Goal: Communication & Community: Answer question/provide support

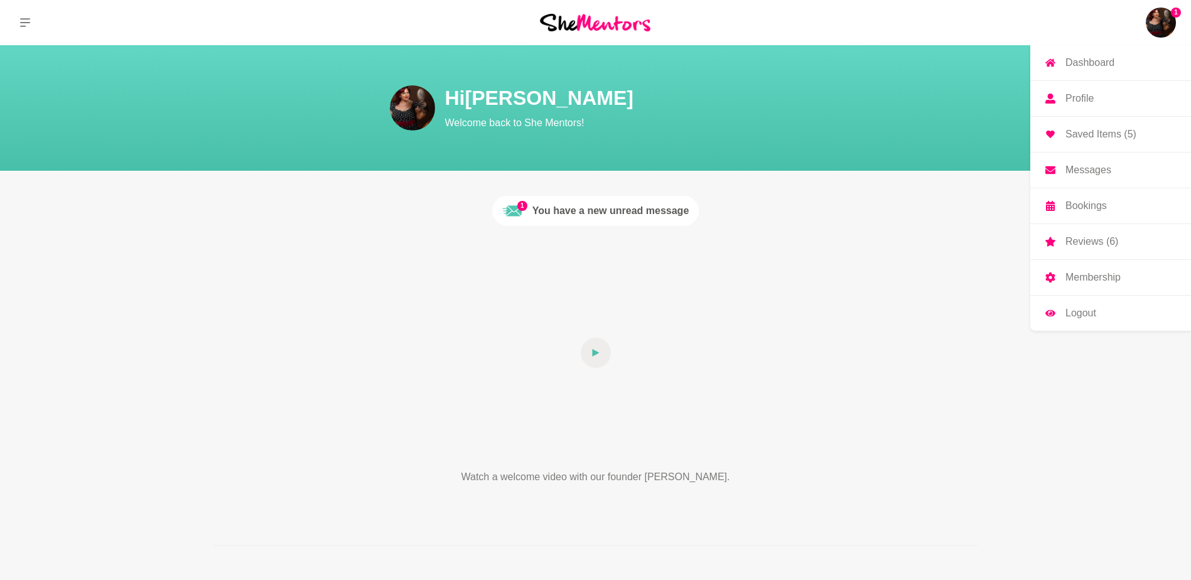
click at [1166, 19] on img at bounding box center [1160, 23] width 30 height 30
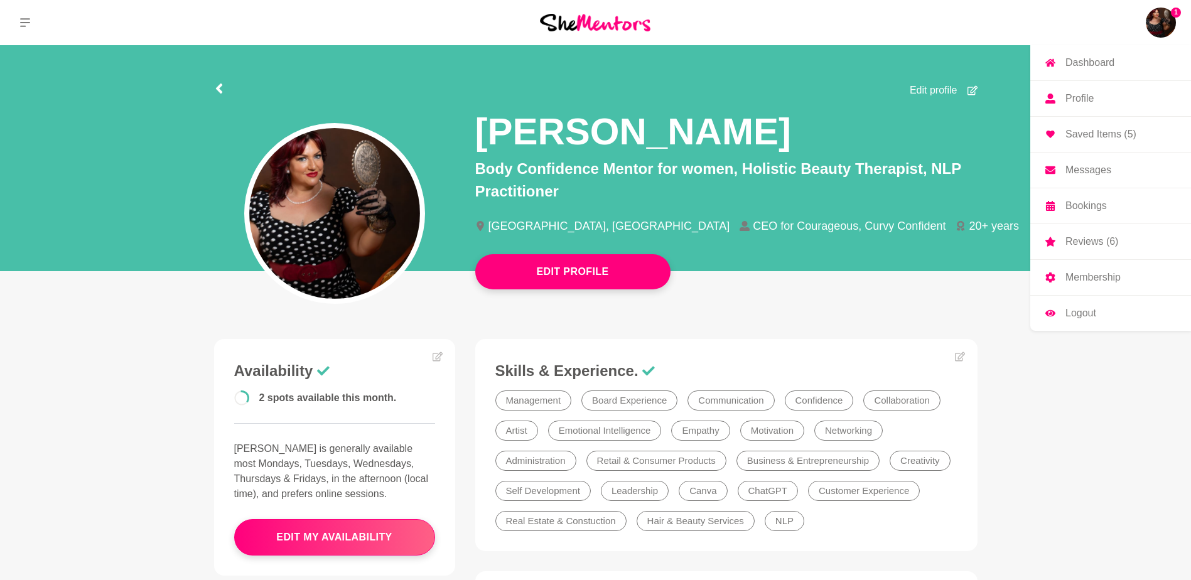
click at [1086, 171] on p "Messages" at bounding box center [1088, 170] width 46 height 10
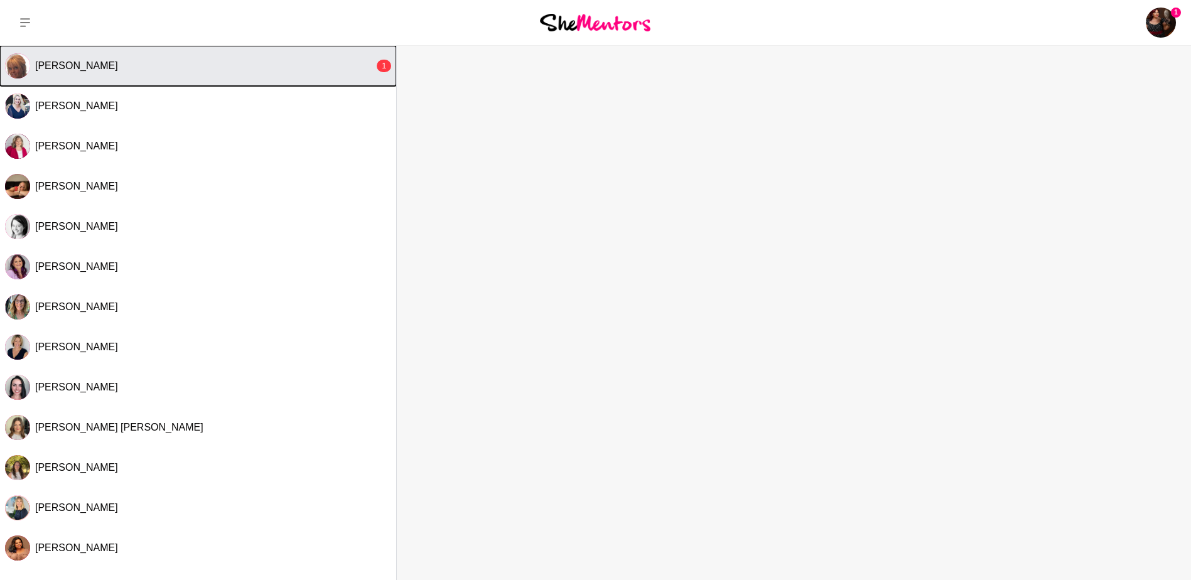
click at [125, 68] on div "[PERSON_NAME]" at bounding box center [204, 66] width 339 height 13
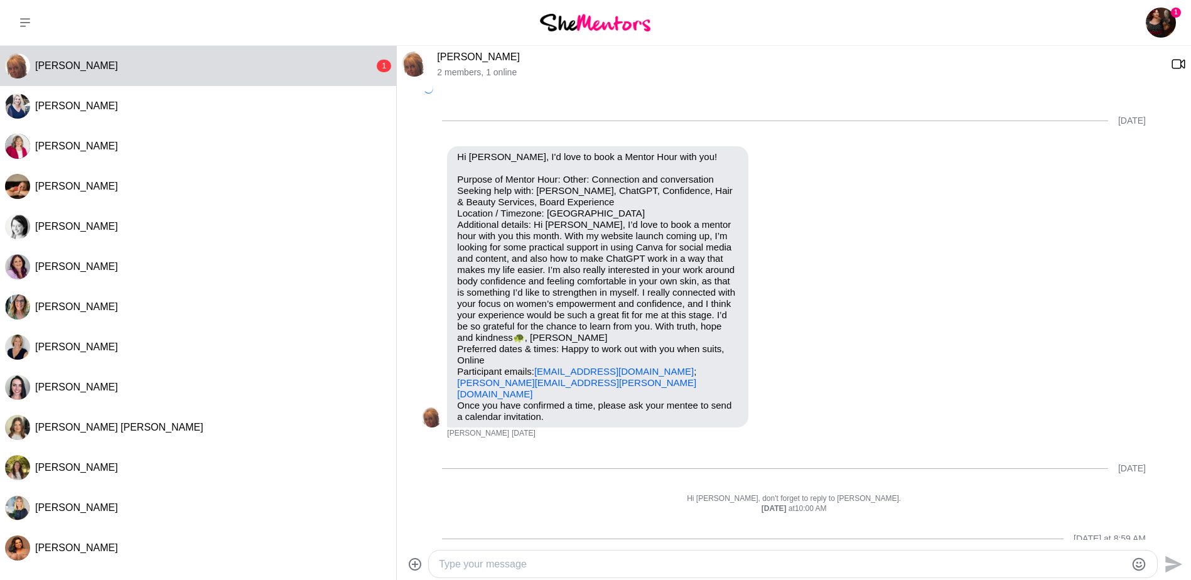
scroll to position [323, 0]
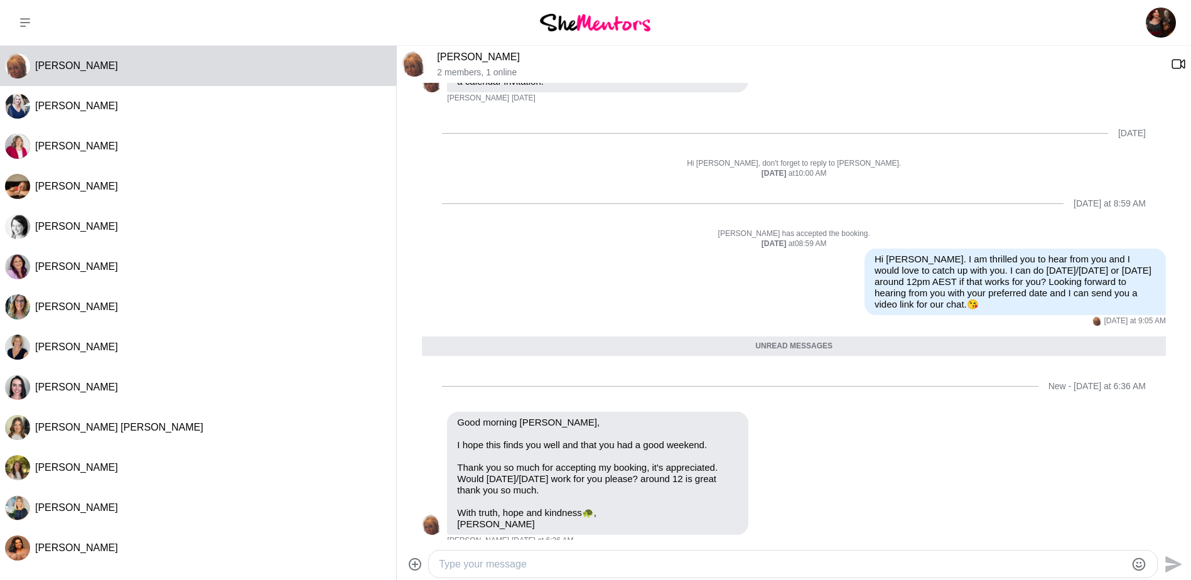
click at [459, 54] on link "[PERSON_NAME]" at bounding box center [478, 56] width 83 height 11
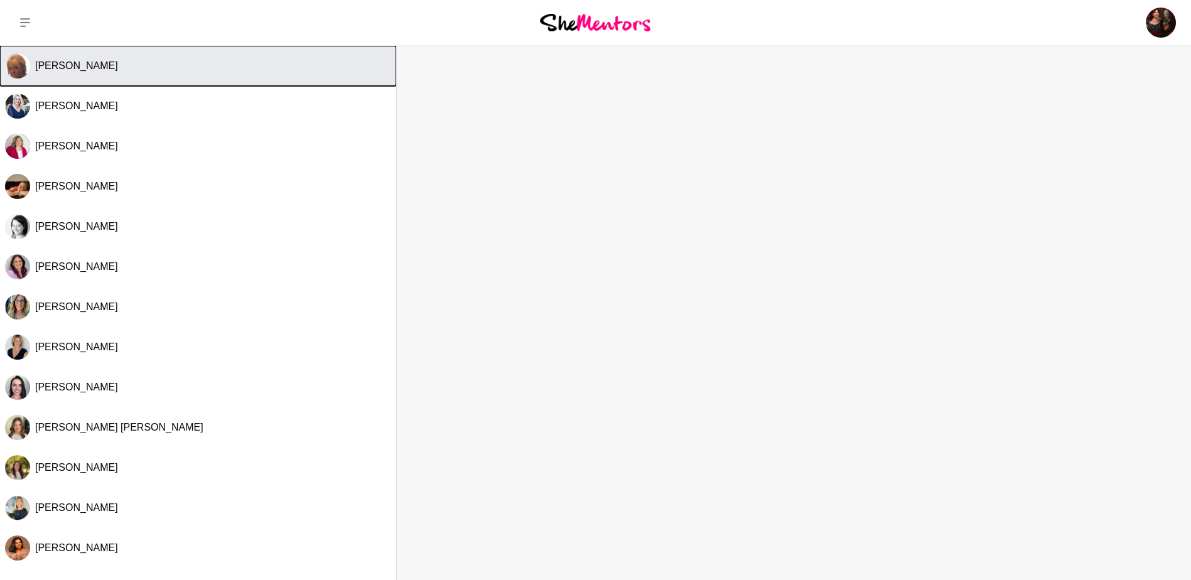
click at [78, 64] on span "[PERSON_NAME]" at bounding box center [76, 65] width 83 height 11
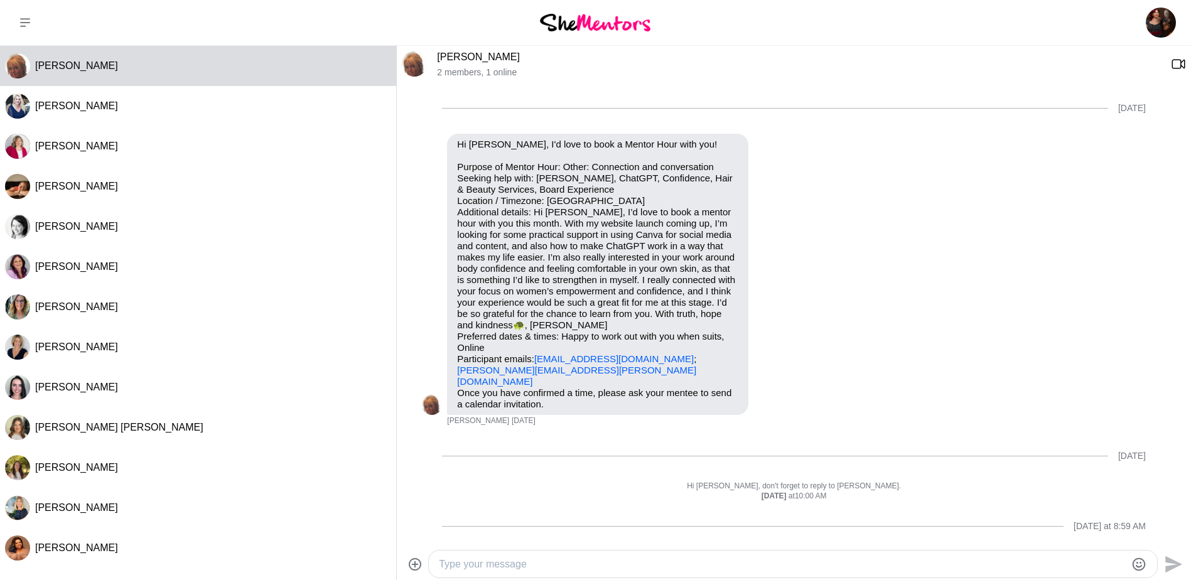
scroll to position [292, 0]
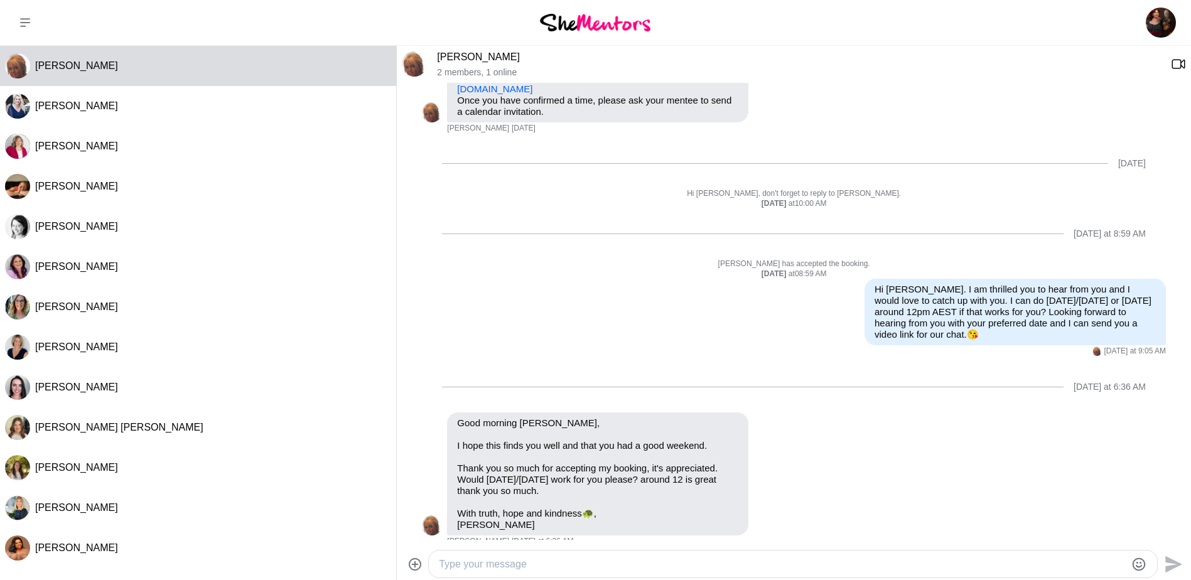
drag, startPoint x: 462, startPoint y: 58, endPoint x: 894, endPoint y: 85, distance: 432.6
click at [479, 567] on textarea "Type your message" at bounding box center [782, 564] width 687 height 15
click at [439, 566] on textarea "I can definitely do 12:45pm AEST [DATE]." at bounding box center [782, 564] width 687 height 15
drag, startPoint x: 553, startPoint y: 564, endPoint x: 516, endPoint y: 559, distance: 37.4
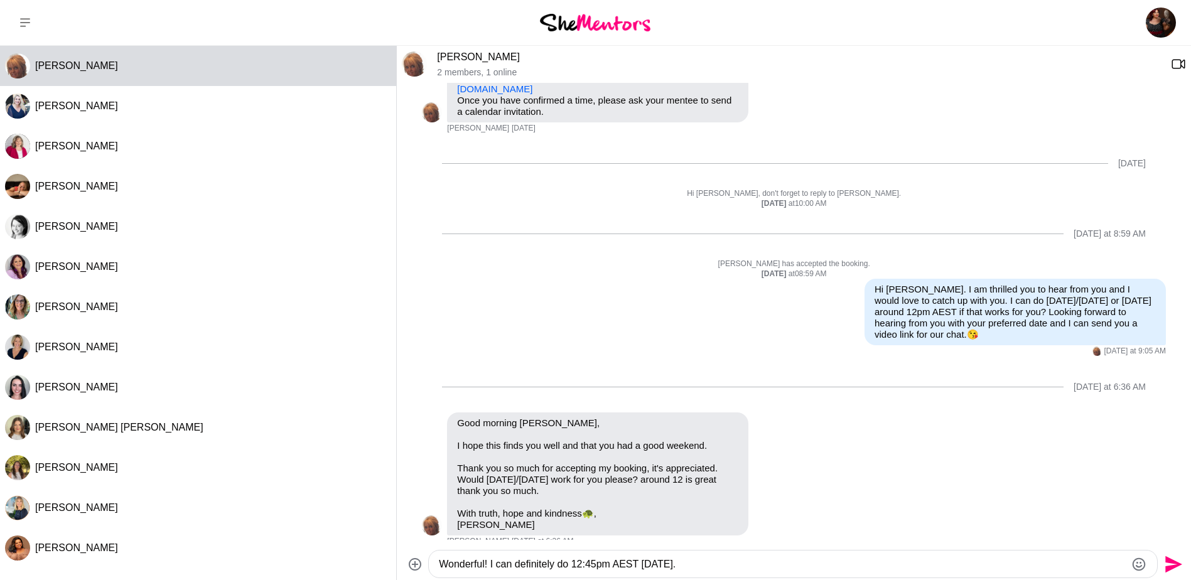
click at [516, 557] on textarea "Wonderful! I can definitely do 12:45pm AEST [DATE]." at bounding box center [782, 564] width 687 height 15
click at [655, 565] on textarea "Wonderful! I can do 12:45pm AEST [DATE]." at bounding box center [782, 564] width 687 height 15
click at [857, 565] on textarea "Wonderful! I can do 12:45pm AEST [DATE]. What is your email address and I will …" at bounding box center [782, 564] width 687 height 15
click at [960, 564] on textarea "Wonderful! I can do 12:45pm AEST [DATE]. What is your email address and I will …" at bounding box center [782, 564] width 687 height 15
type textarea "Wonderful! I can do 12:45pm AEST [DATE]. What is your email address, and I will…"
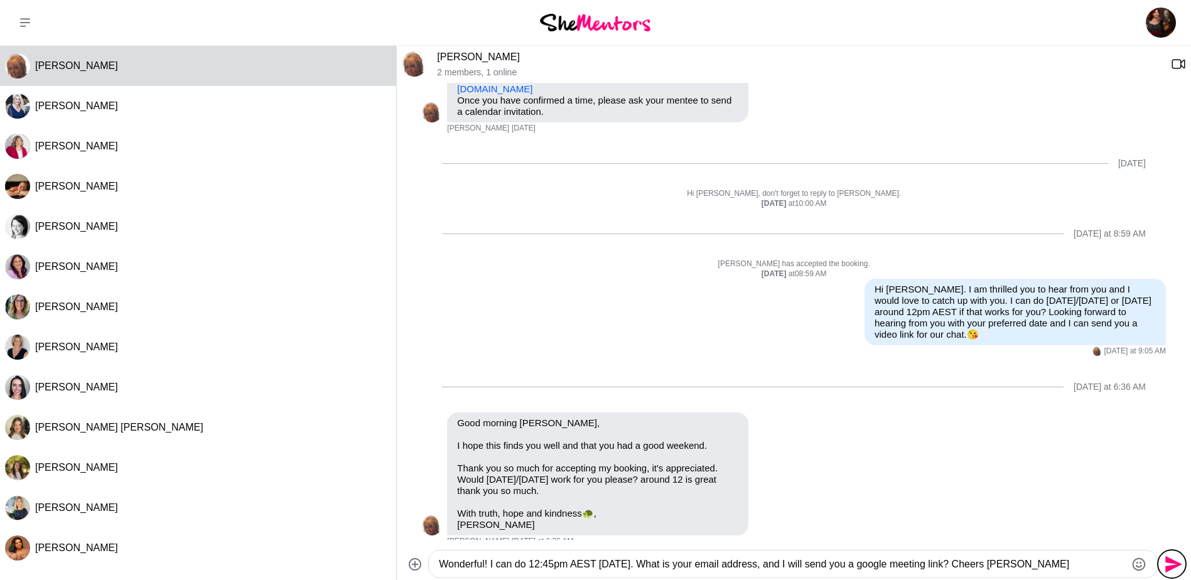
click at [1172, 562] on icon "Send" at bounding box center [1173, 563] width 17 height 17
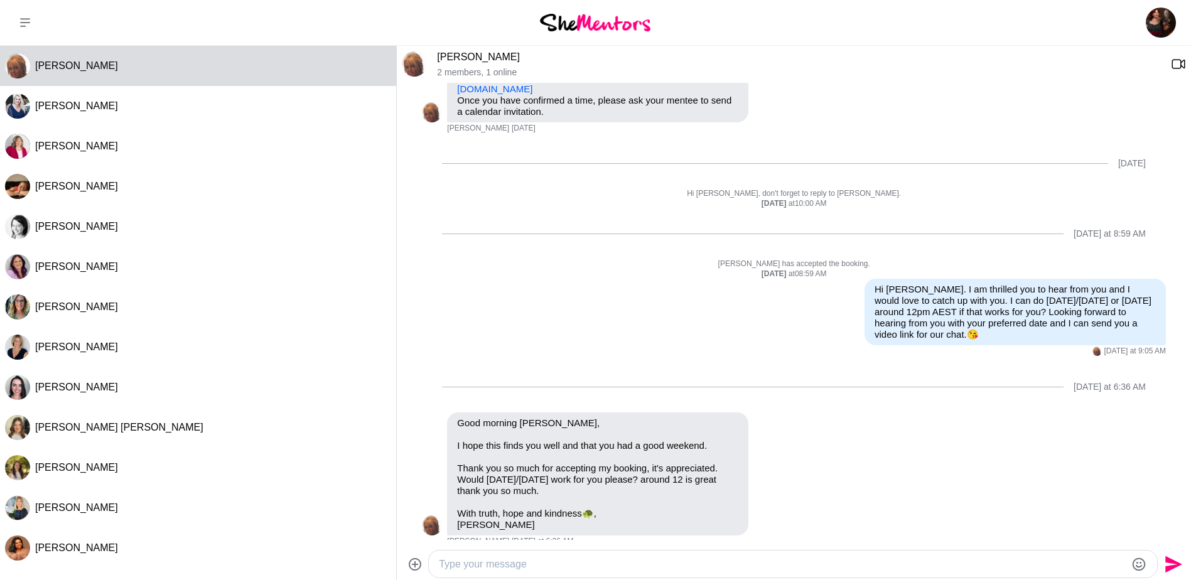
scroll to position [341, 0]
